Goal: Information Seeking & Learning: Learn about a topic

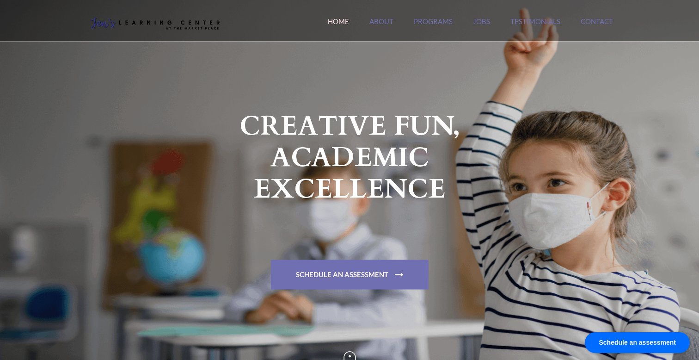
scroll to position [11, 0]
click at [390, 20] on link "About" at bounding box center [381, 27] width 24 height 20
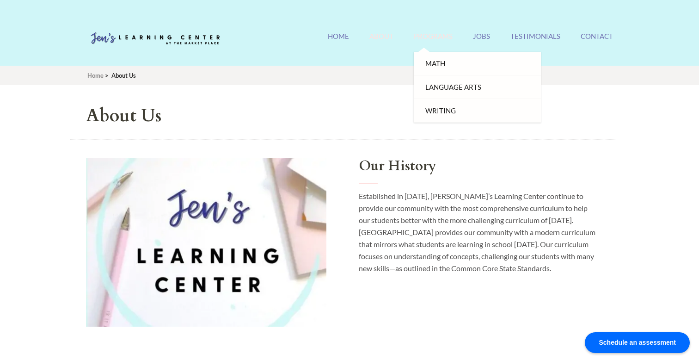
click at [431, 36] on link "Programs" at bounding box center [433, 42] width 39 height 20
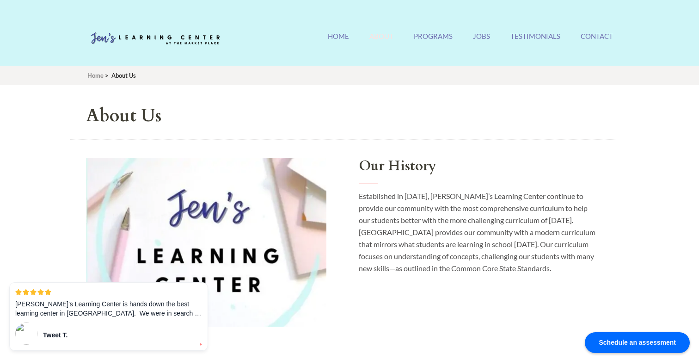
click at [640, 342] on div "Schedule an assessment" at bounding box center [637, 342] width 105 height 21
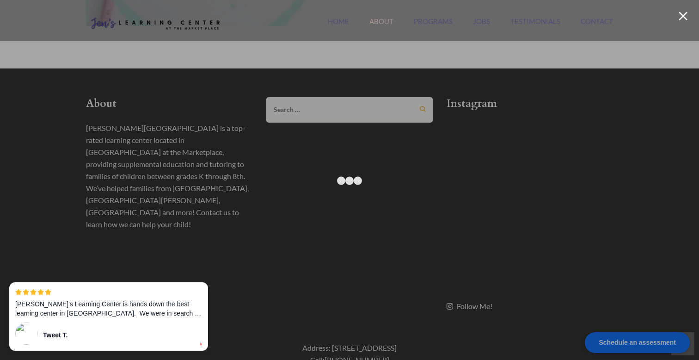
scroll to position [313, 0]
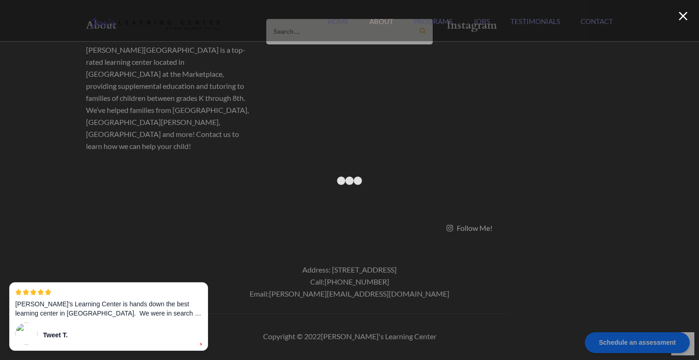
click at [589, 82] on div at bounding box center [349, 180] width 699 height 360
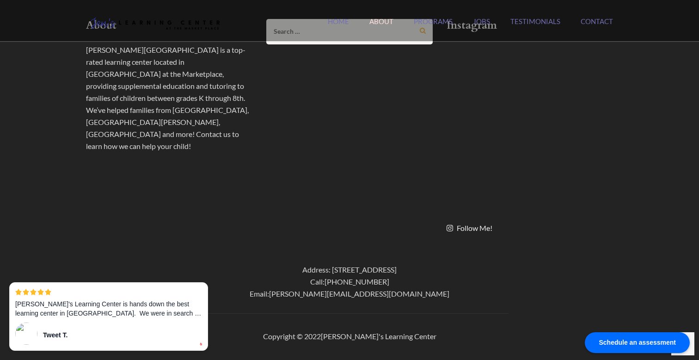
scroll to position [0, 0]
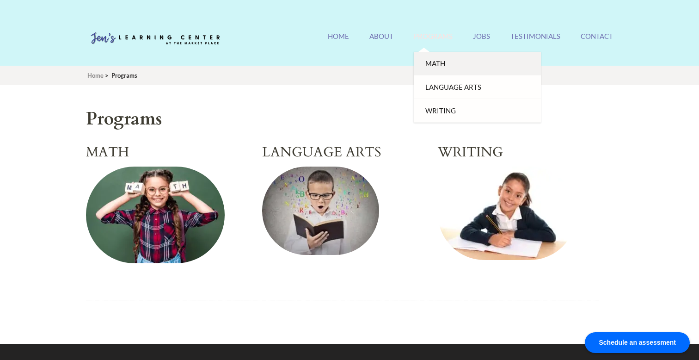
click at [433, 68] on link "Math" at bounding box center [477, 64] width 127 height 24
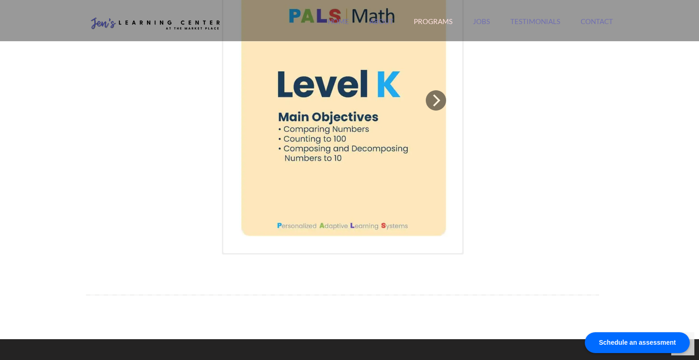
scroll to position [621, 0]
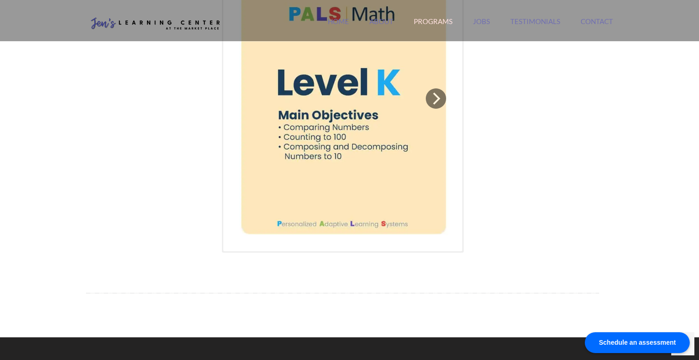
click at [444, 111] on img at bounding box center [343, 98] width 224 height 290
click at [439, 99] on icon "Next" at bounding box center [436, 98] width 7 height 12
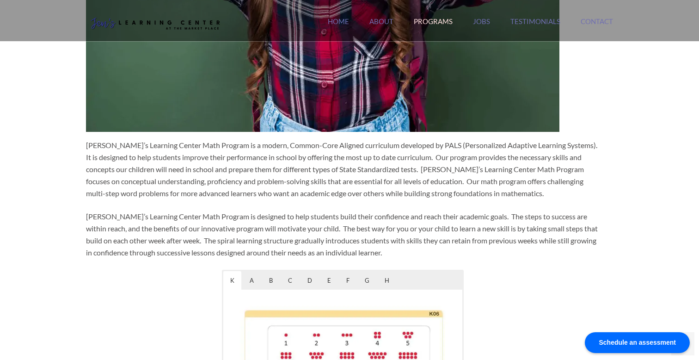
scroll to position [0, 0]
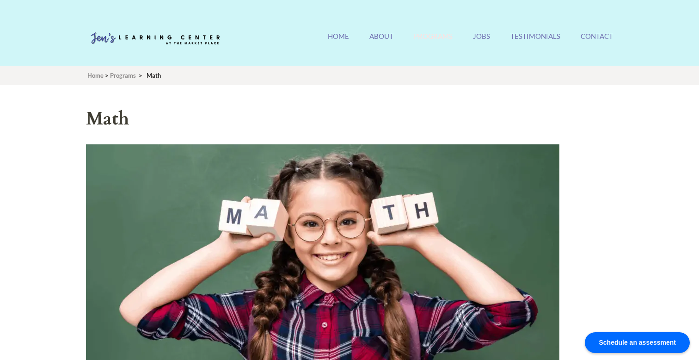
click at [351, 37] on ul "Home About Programs Math Language Arts Writing Jobs Testimonials Contact" at bounding box center [470, 42] width 285 height 20
click at [342, 28] on div "Jen's Learning Center Orange County's #1 Rated Tutoring Center Home About Progr…" at bounding box center [349, 40] width 541 height 31
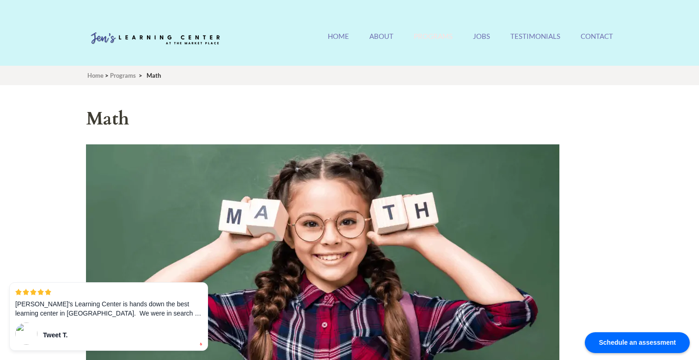
click at [204, 41] on img at bounding box center [155, 39] width 139 height 28
